Goal: Task Accomplishment & Management: Manage account settings

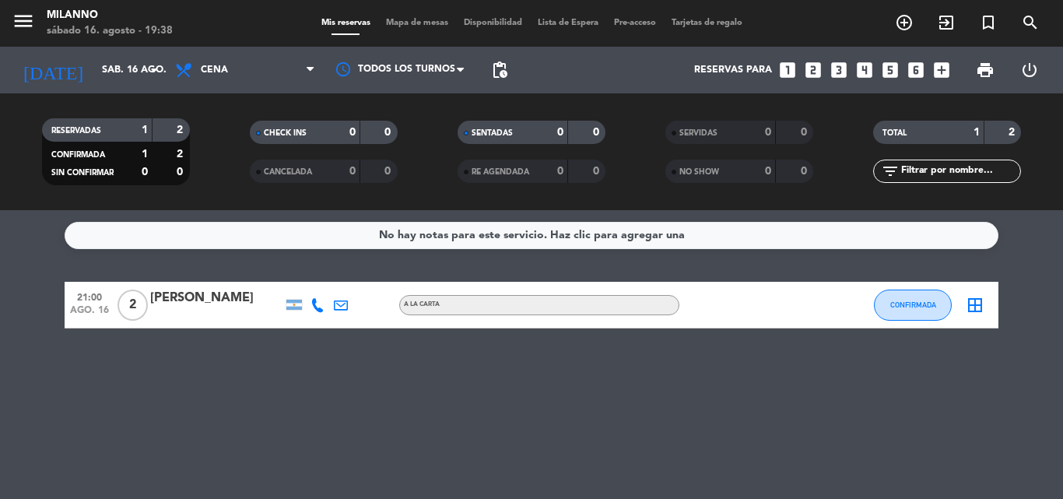
click at [29, 19] on icon "menu" at bounding box center [23, 20] width 23 height 23
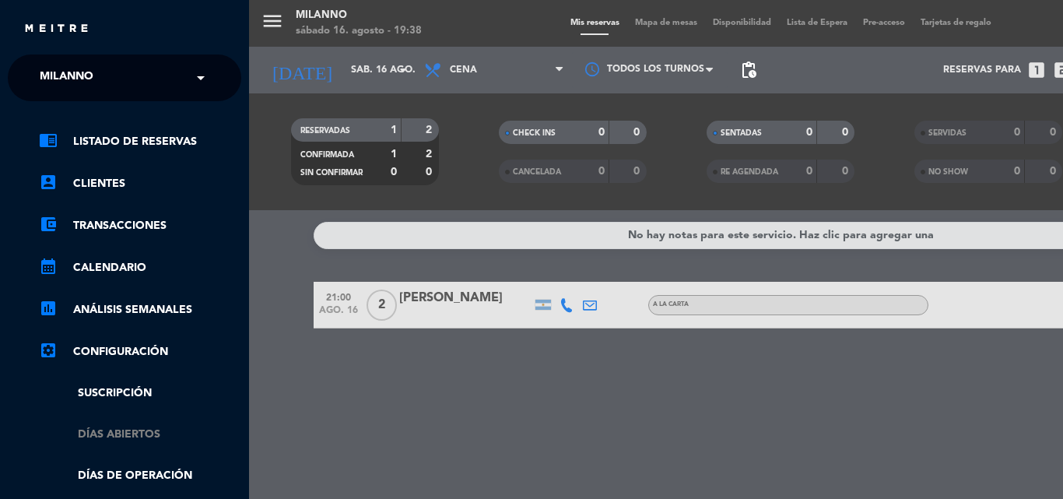
click at [142, 436] on link "Días abiertos" at bounding box center [140, 434] width 202 height 18
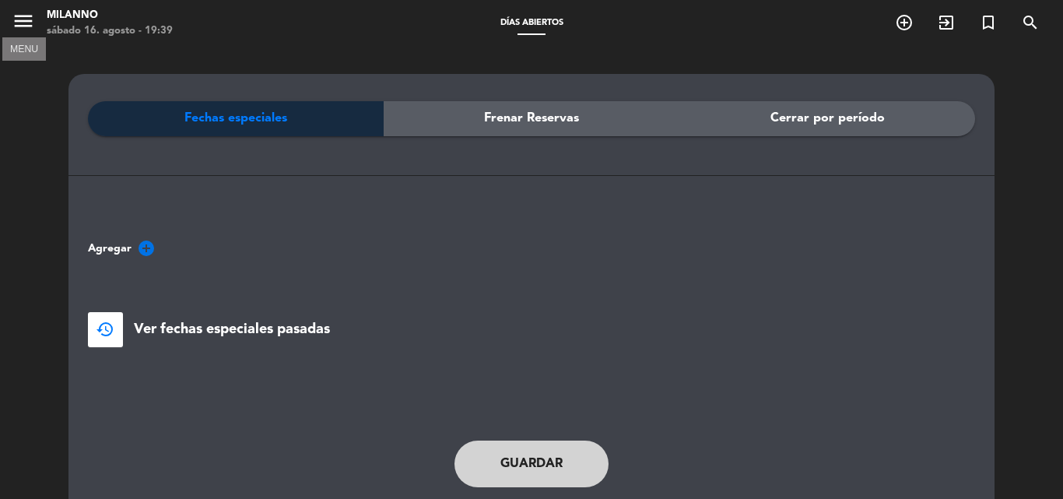
click at [21, 18] on icon "menu" at bounding box center [23, 20] width 23 height 23
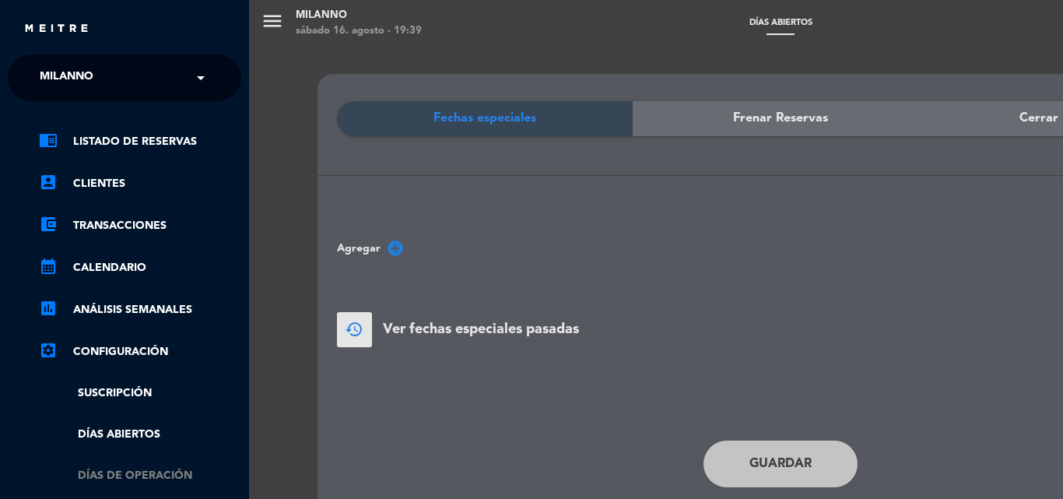
click at [134, 473] on link "Días de Operación" at bounding box center [140, 476] width 202 height 18
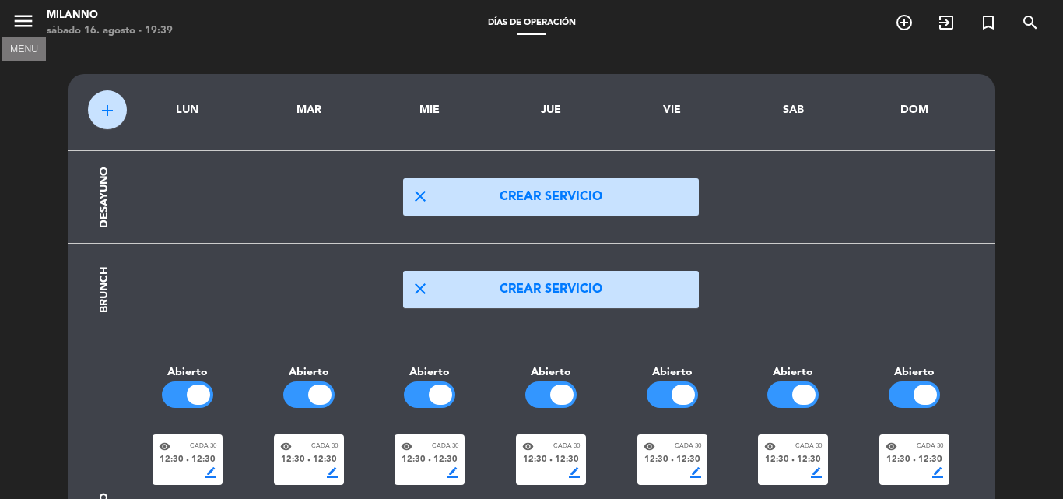
click at [26, 27] on icon "menu" at bounding box center [23, 20] width 23 height 23
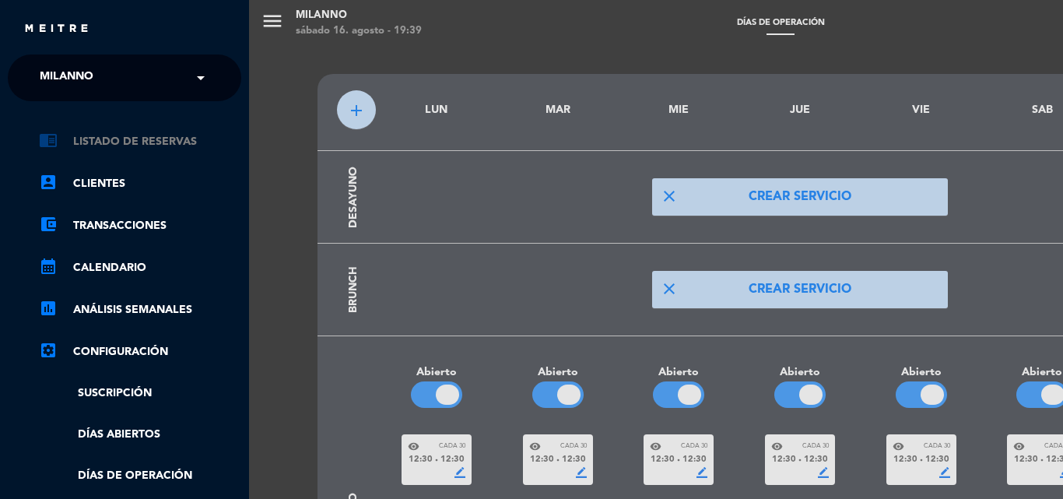
click at [129, 149] on link "chrome_reader_mode Listado de Reservas" at bounding box center [140, 141] width 202 height 19
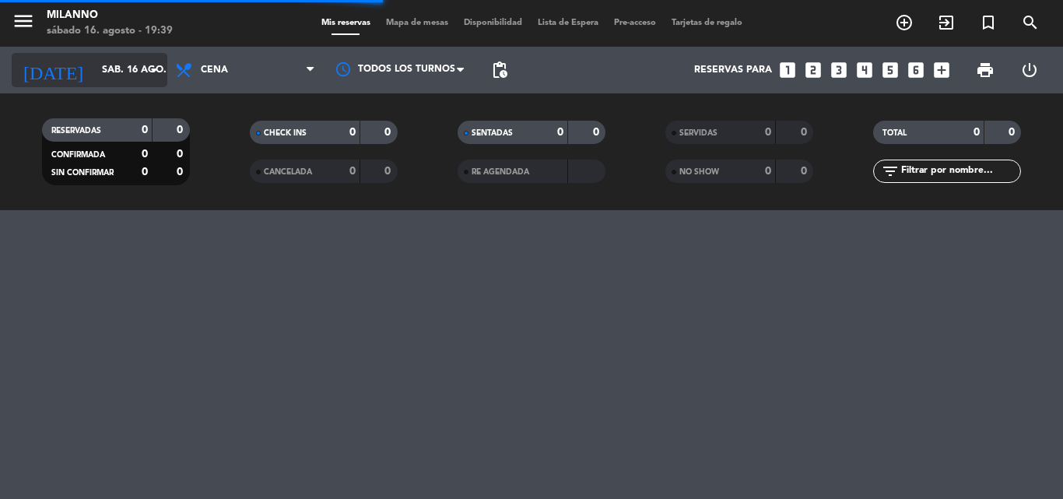
click at [131, 75] on input "sáb. 16 ago." at bounding box center [159, 70] width 131 height 26
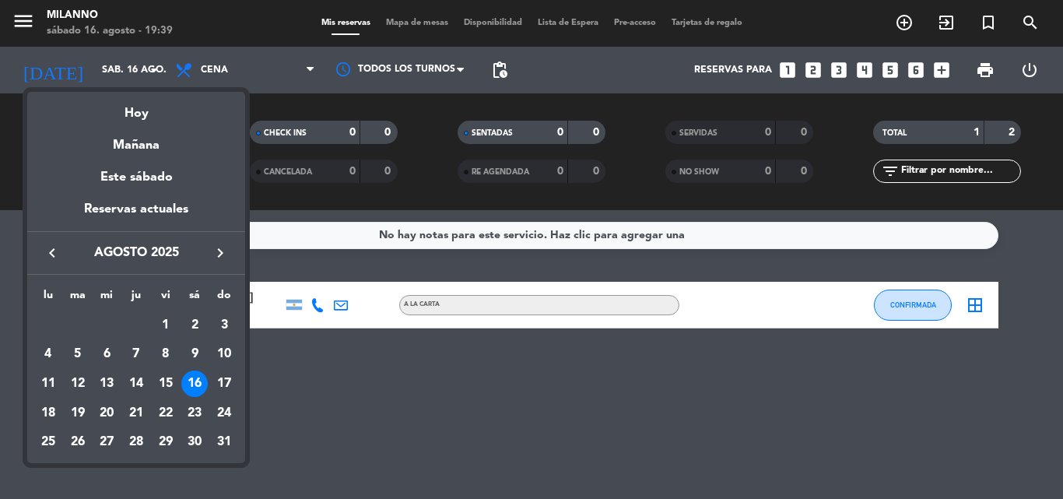
click at [278, 77] on div at bounding box center [531, 249] width 1063 height 499
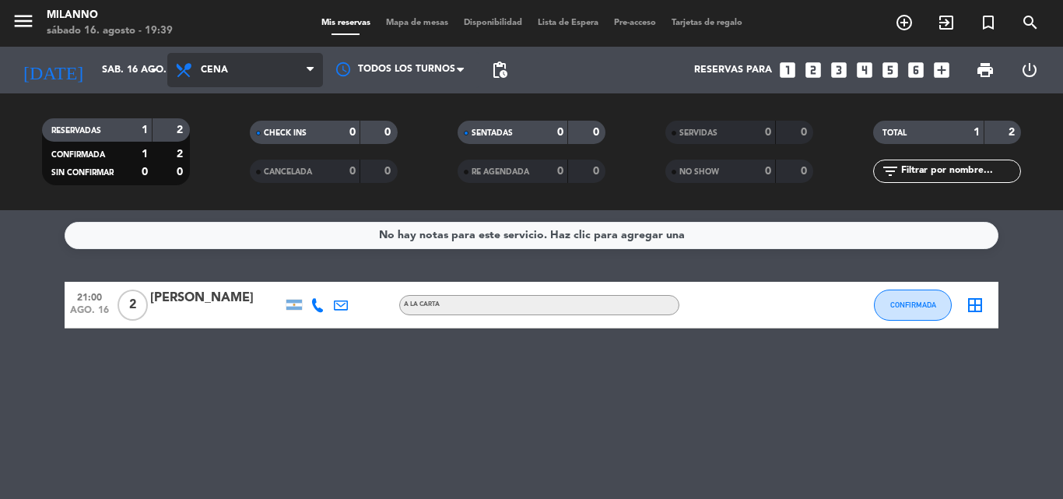
click at [287, 69] on span "Cena" at bounding box center [245, 70] width 156 height 34
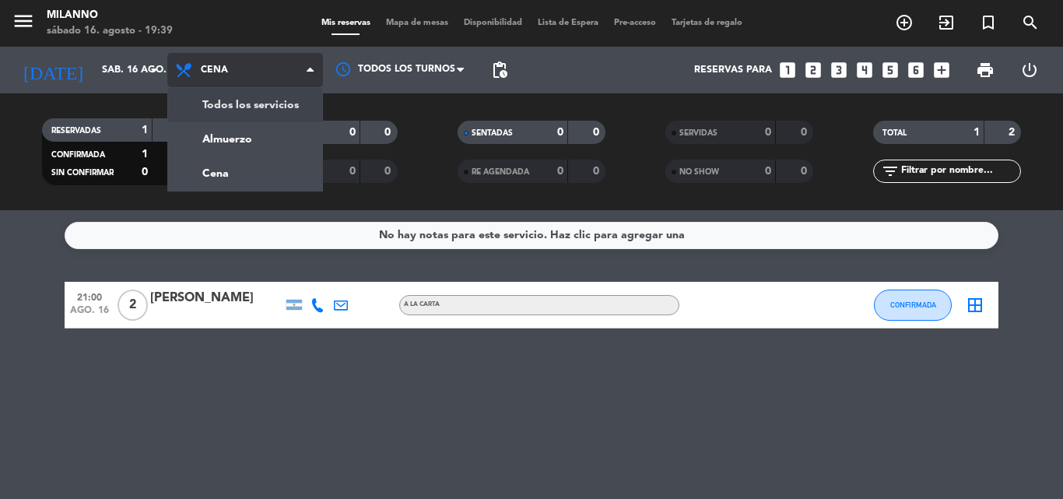
click at [269, 104] on div "menu Milanno [DATE] 16. agosto - 19:39 Mis reservas Mapa de mesas Disponibilida…" at bounding box center [531, 105] width 1063 height 210
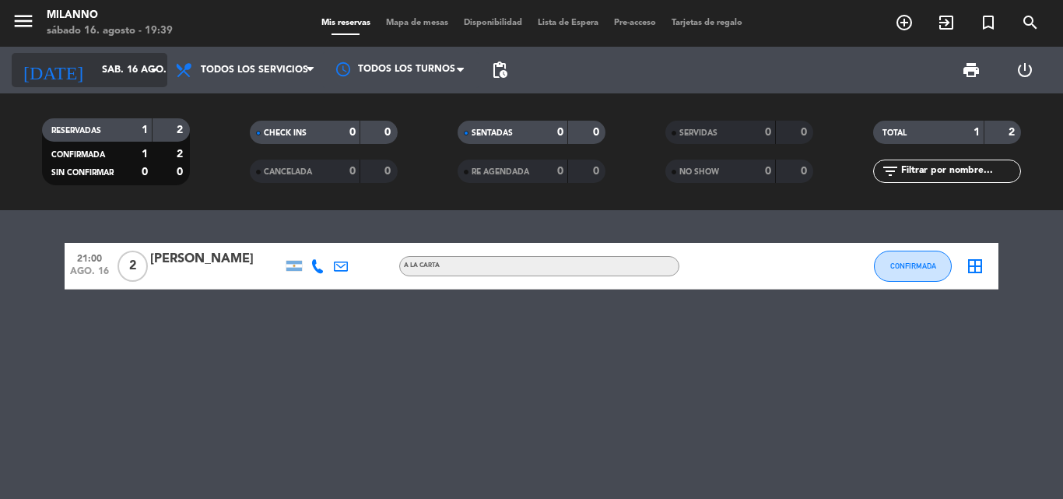
click at [131, 69] on input "sáb. 16 ago." at bounding box center [159, 70] width 131 height 26
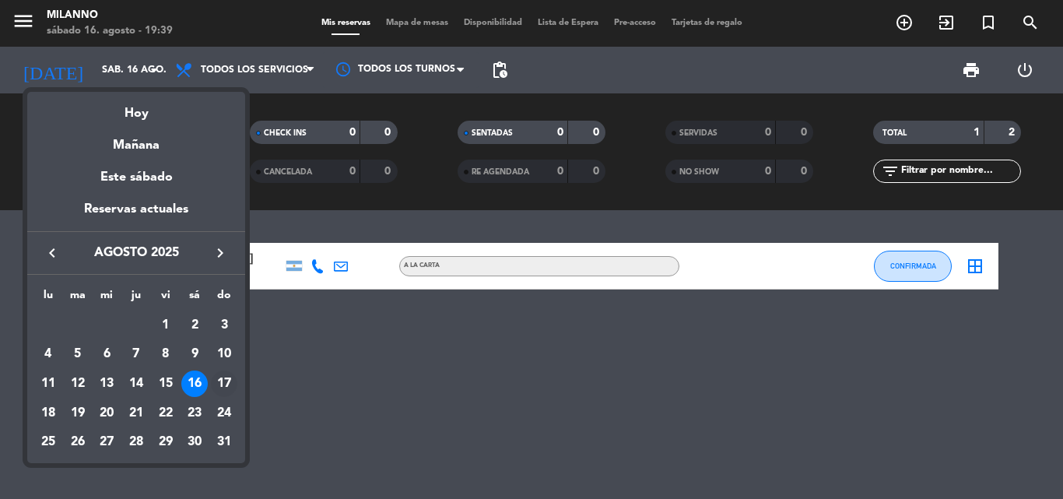
click at [226, 386] on div "17" at bounding box center [224, 383] width 26 height 26
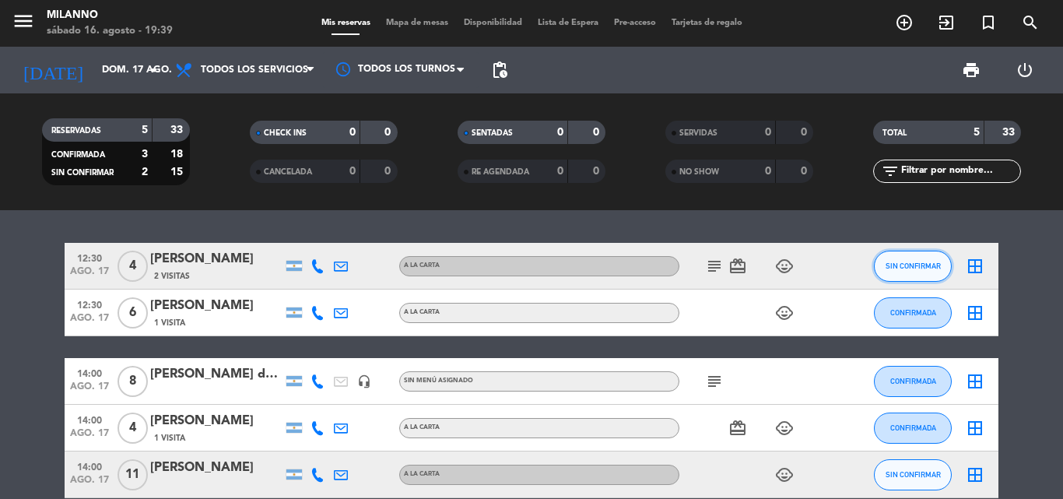
click at [900, 261] on span "SIN CONFIRMAR" at bounding box center [912, 265] width 55 height 9
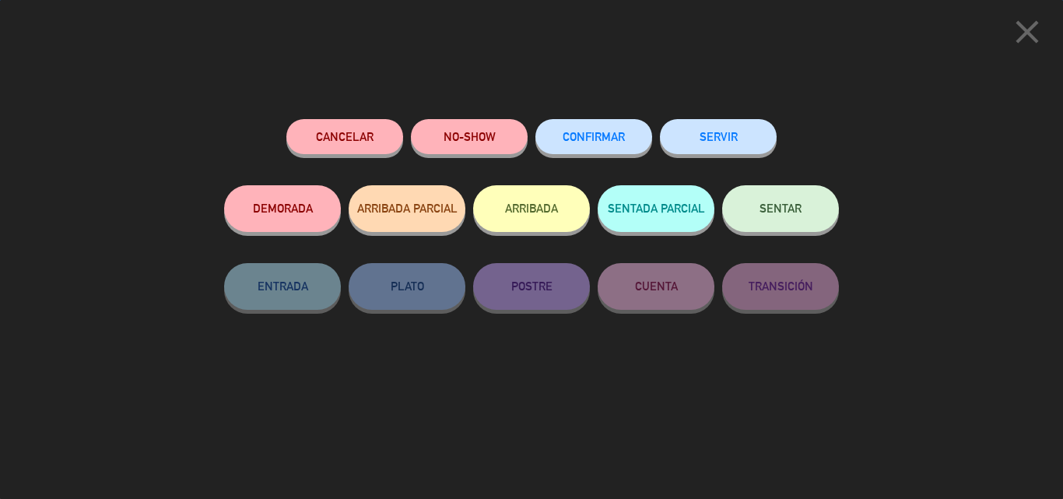
drag, startPoint x: 627, startPoint y: 134, endPoint x: 617, endPoint y: 147, distance: 16.6
click at [626, 134] on button "CONFIRMAR" at bounding box center [593, 136] width 117 height 35
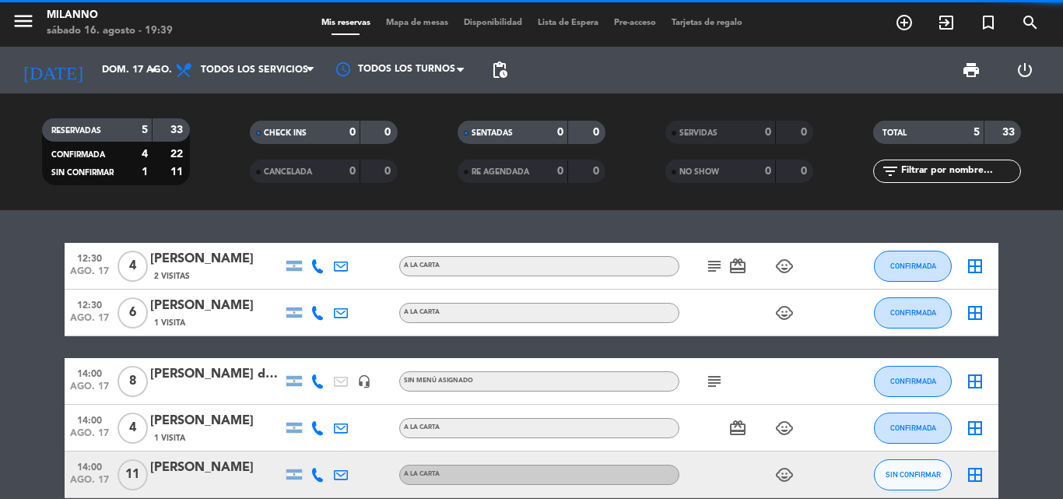
click at [706, 264] on icon "subject" at bounding box center [714, 266] width 19 height 19
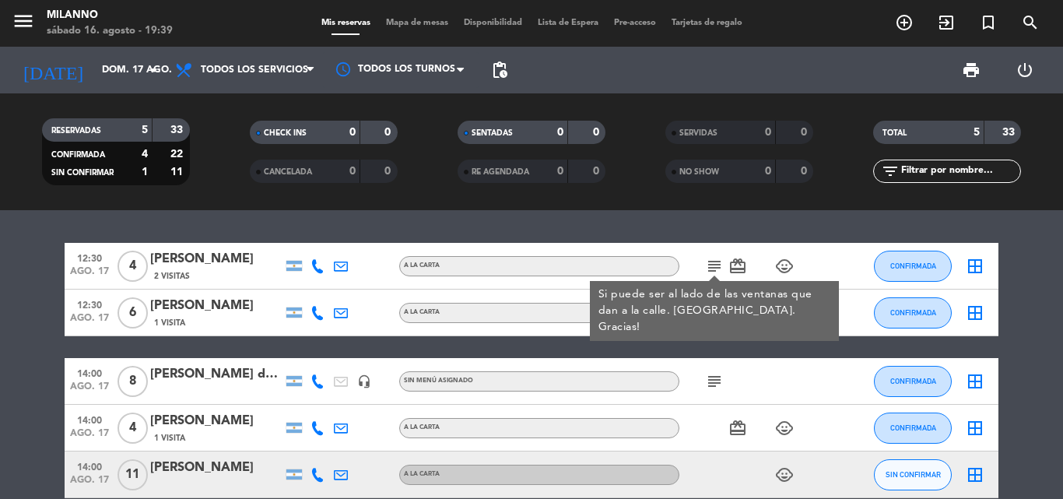
click at [712, 261] on icon "subject" at bounding box center [714, 266] width 19 height 19
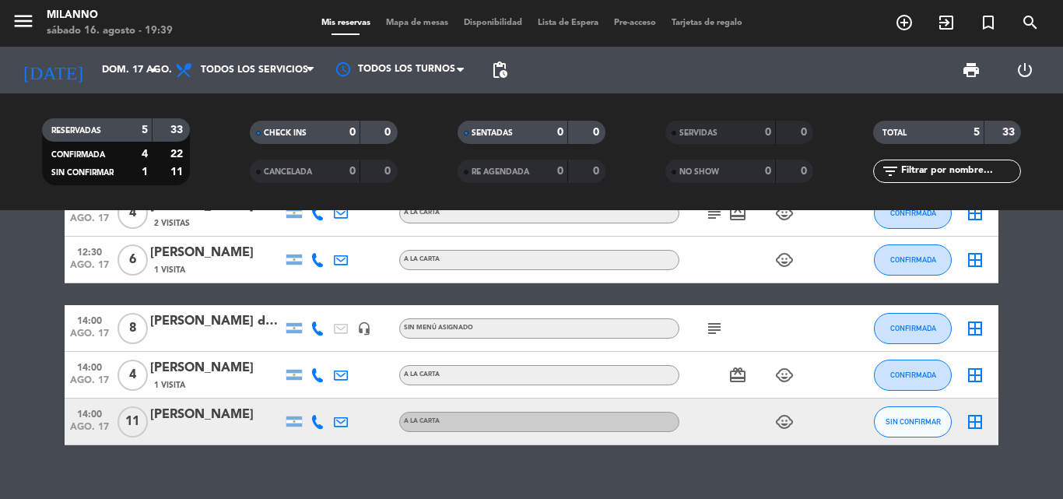
scroll to position [77, 0]
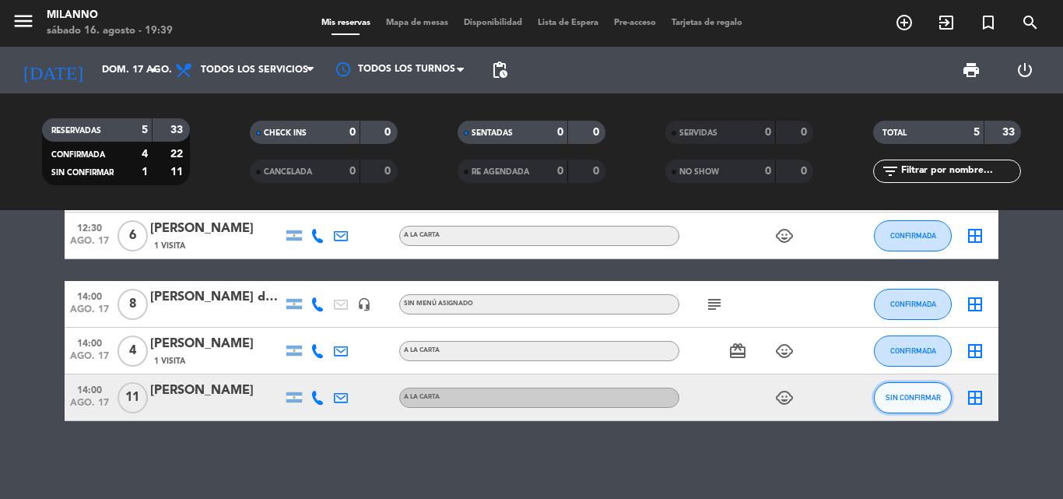
click at [923, 410] on button "SIN CONFIRMAR" at bounding box center [913, 397] width 78 height 31
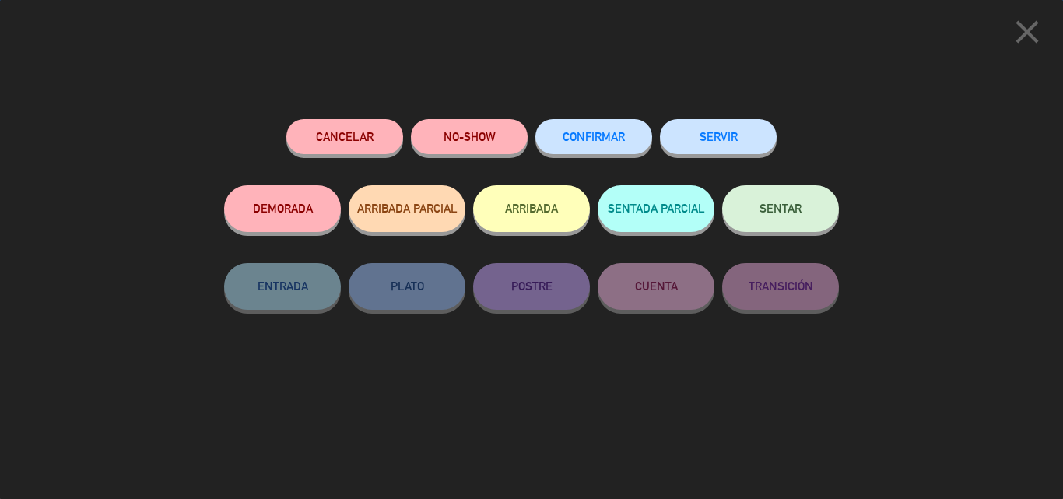
click at [594, 131] on button "CONFIRMAR" at bounding box center [593, 136] width 117 height 35
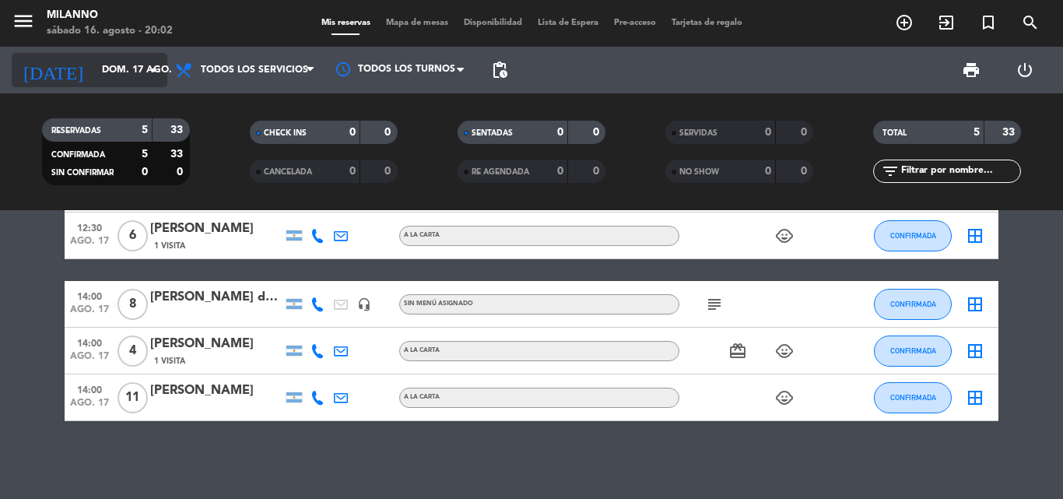
click at [94, 68] on input "dom. 17 ago." at bounding box center [159, 70] width 131 height 26
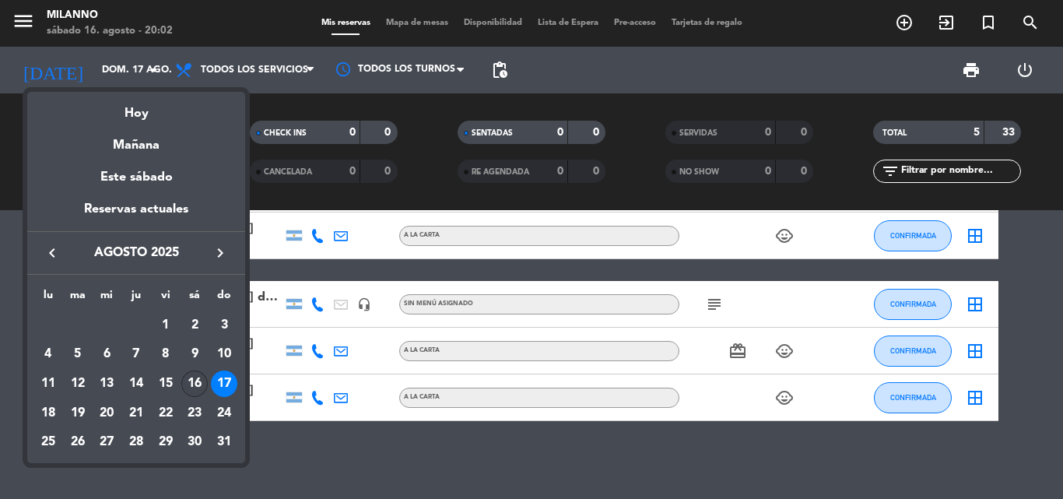
click at [191, 375] on div "16" at bounding box center [194, 383] width 26 height 26
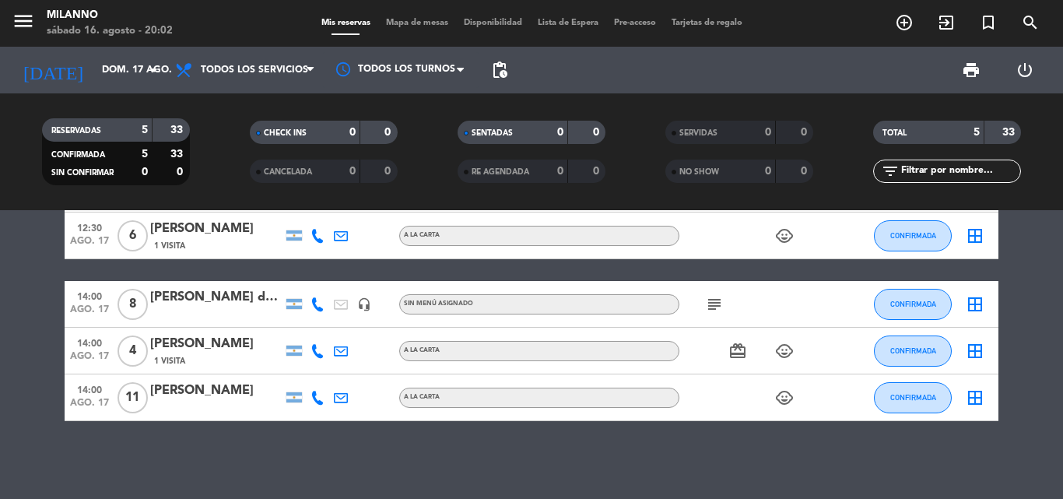
type input "sáb. 16 ago."
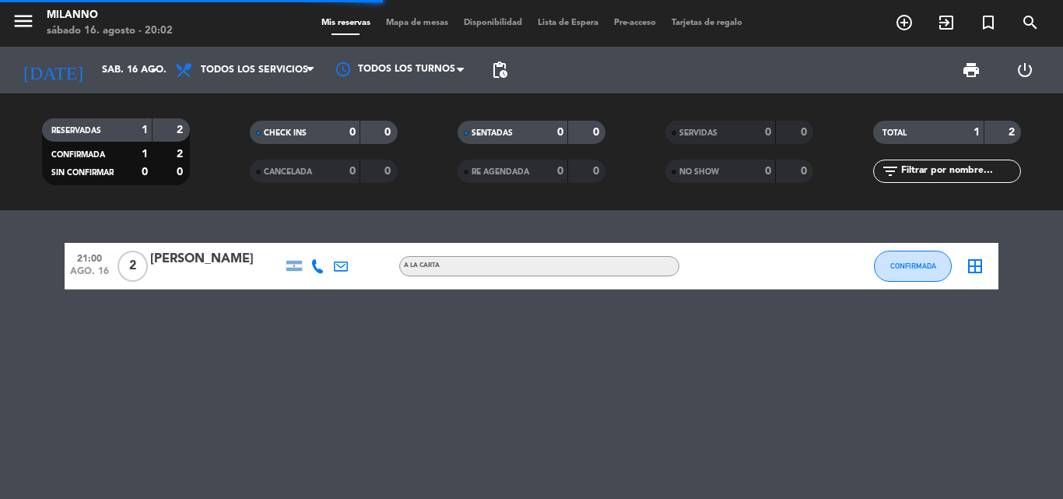
scroll to position [0, 0]
